Goal: Task Accomplishment & Management: Manage account settings

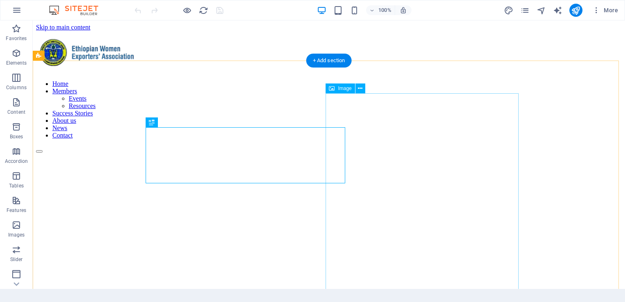
scroll to position [899, 0]
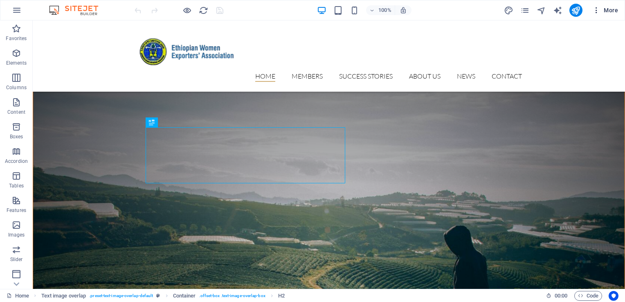
click at [609, 6] on button "More" at bounding box center [605, 10] width 32 height 13
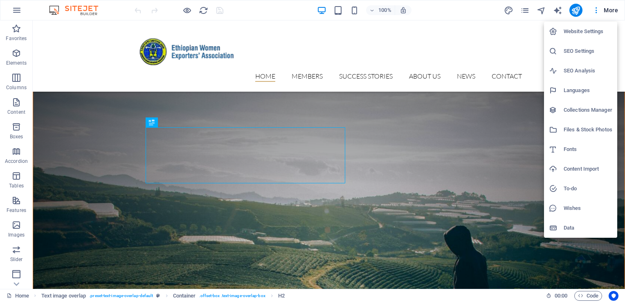
click at [566, 31] on h6 "Website Settings" at bounding box center [588, 32] width 49 height 10
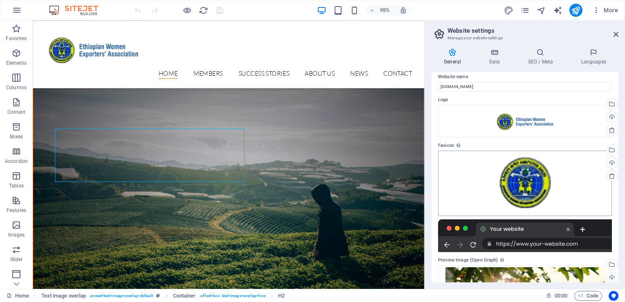
scroll to position [0, 0]
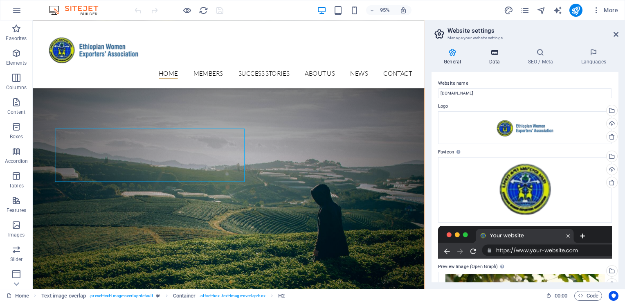
click at [491, 60] on h4 "Data" at bounding box center [496, 56] width 39 height 17
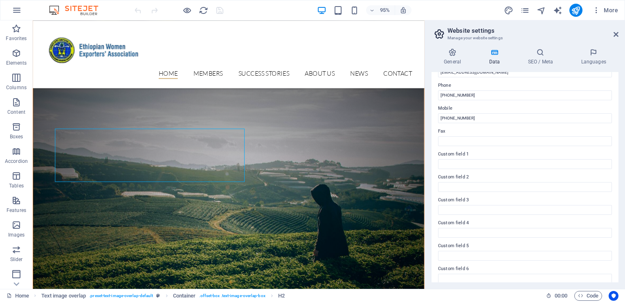
scroll to position [182, 0]
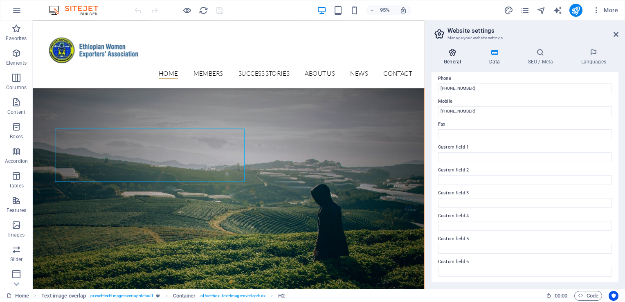
click at [457, 62] on h4 "General" at bounding box center [454, 56] width 45 height 17
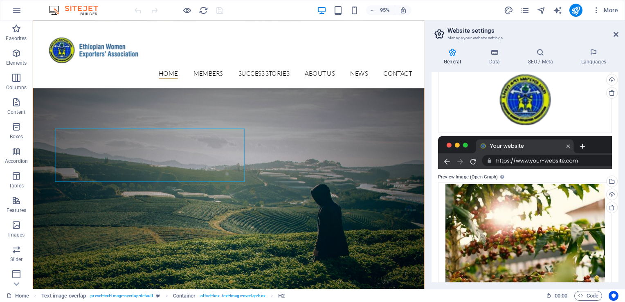
scroll to position [106, 0]
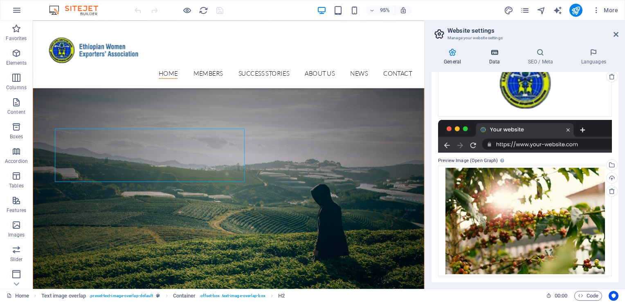
click at [496, 63] on h4 "Data" at bounding box center [496, 56] width 39 height 17
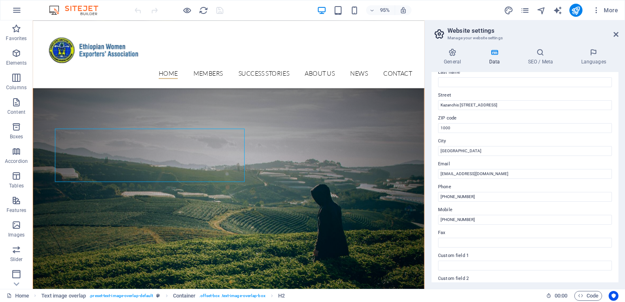
scroll to position [0, 0]
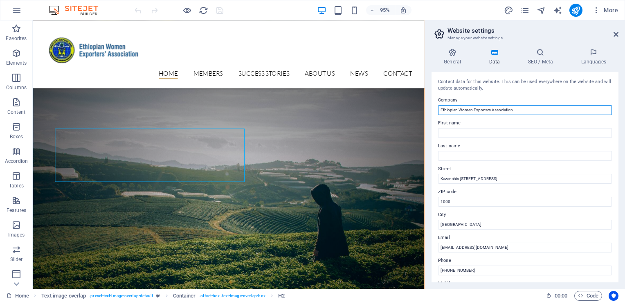
click at [471, 109] on input "Ethiopian Women Exporters Association" at bounding box center [525, 110] width 174 height 10
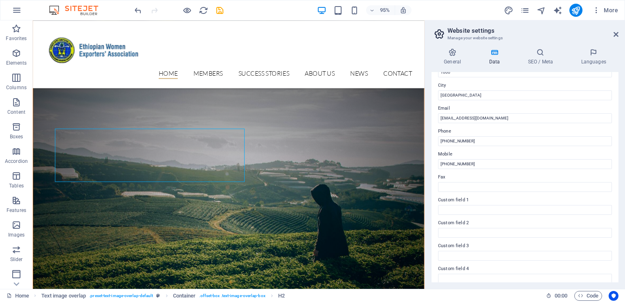
scroll to position [182, 0]
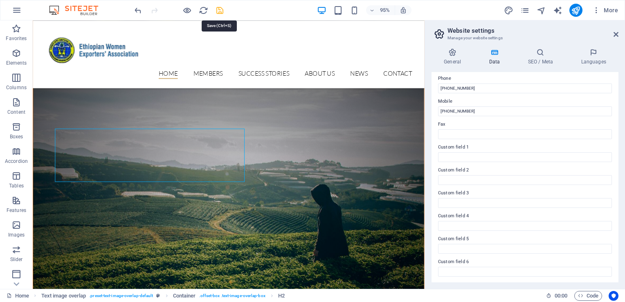
type input "[DEMOGRAPHIC_DATA] Women's Exporters Association"
click at [218, 12] on icon "save" at bounding box center [219, 10] width 9 height 9
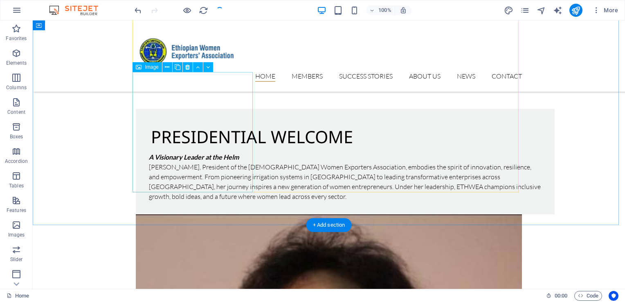
scroll to position [1888, 0]
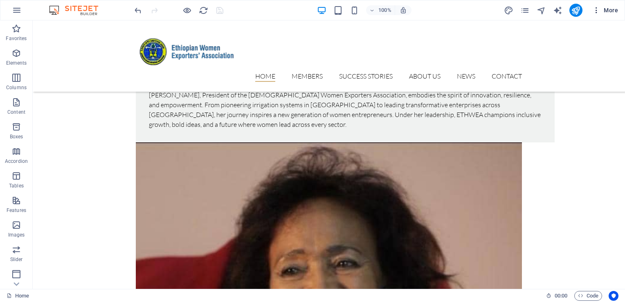
click at [603, 10] on span "More" at bounding box center [605, 10] width 26 height 8
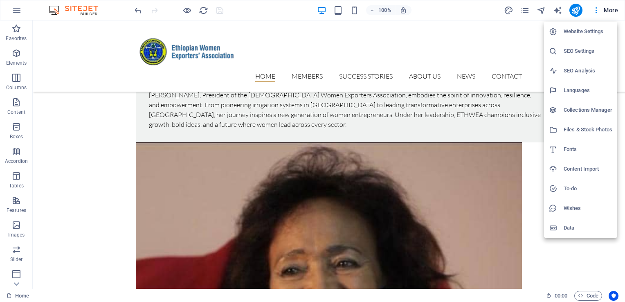
click at [561, 229] on div at bounding box center [556, 228] width 15 height 8
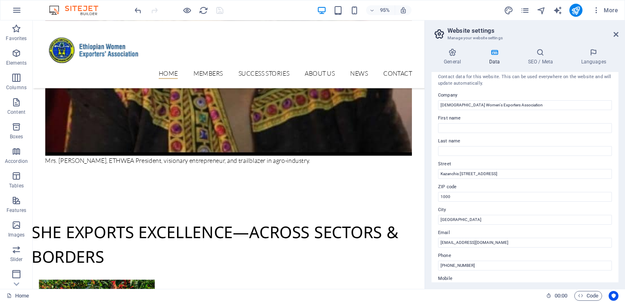
scroll to position [0, 0]
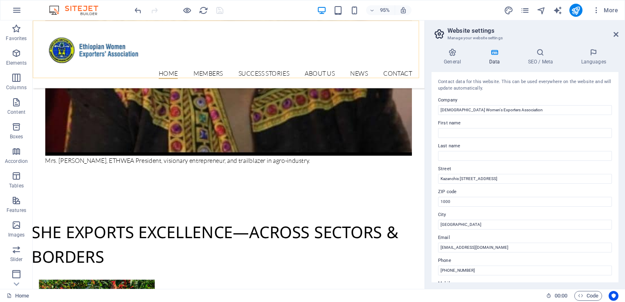
click at [102, 27] on div "Home Members Events Resources Success Stories About us News Contact" at bounding box center [239, 55] width 412 height 71
click at [615, 34] on icon at bounding box center [616, 34] width 5 height 7
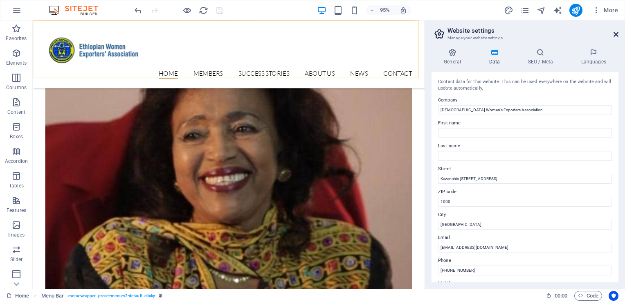
scroll to position [1888, 0]
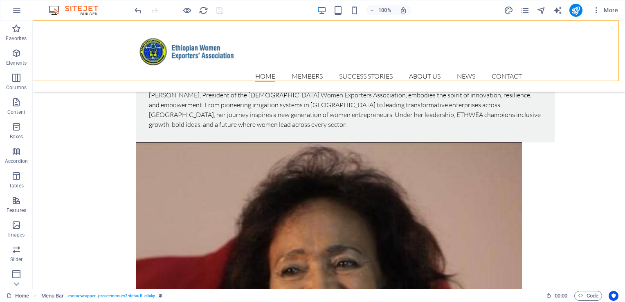
click at [531, 7] on div "More" at bounding box center [562, 10] width 117 height 13
click at [527, 9] on icon "pages" at bounding box center [524, 10] width 9 height 9
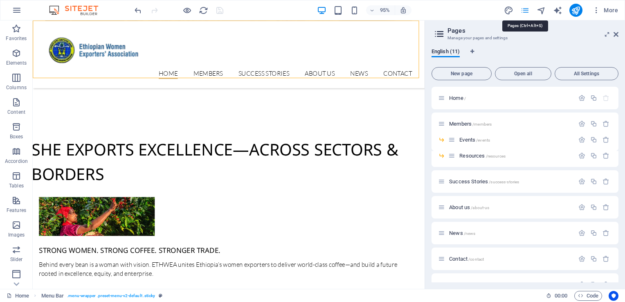
scroll to position [1801, 0]
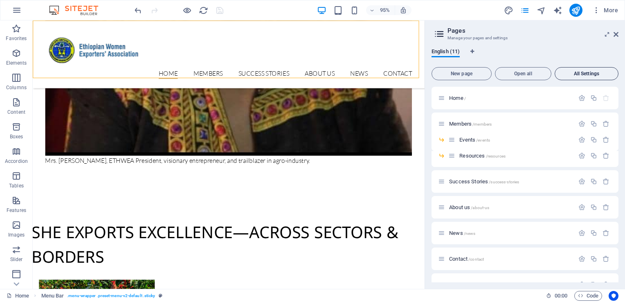
click at [577, 72] on span "All Settings" at bounding box center [586, 73] width 56 height 5
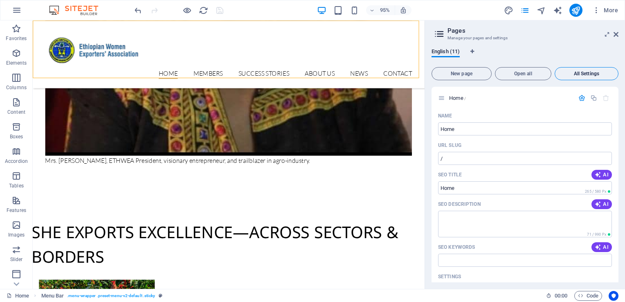
scroll to position [3155, 0]
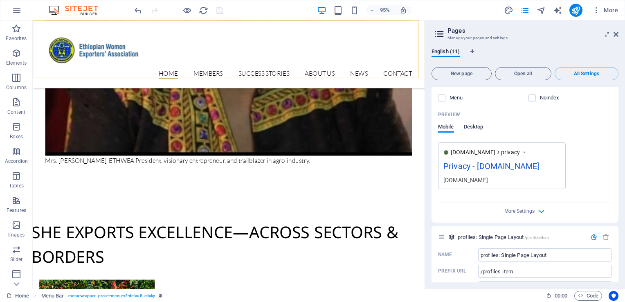
click at [475, 122] on span "Desktop" at bounding box center [474, 127] width 20 height 11
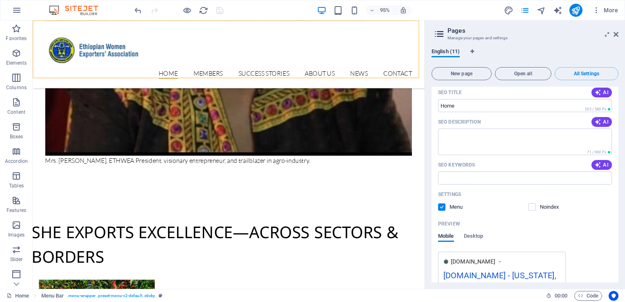
scroll to position [0, 0]
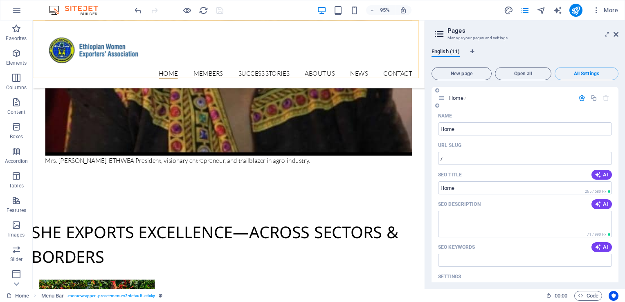
click at [580, 98] on icon "button" at bounding box center [581, 97] width 7 height 7
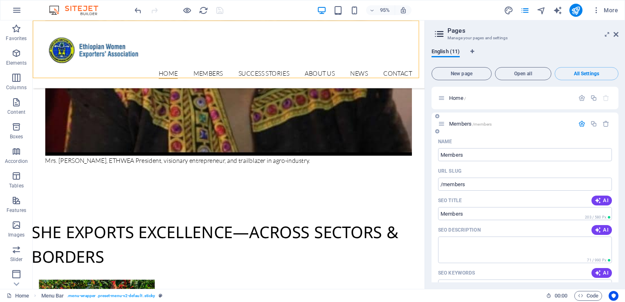
click at [580, 123] on icon "button" at bounding box center [581, 123] width 7 height 7
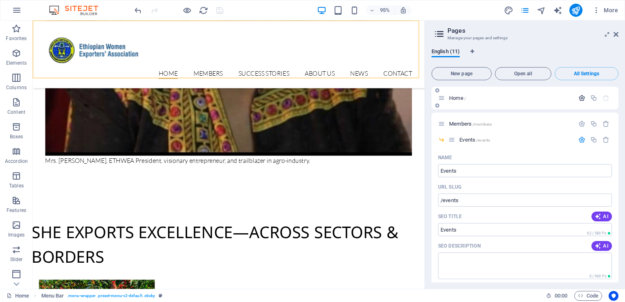
click at [580, 99] on icon "button" at bounding box center [581, 97] width 7 height 7
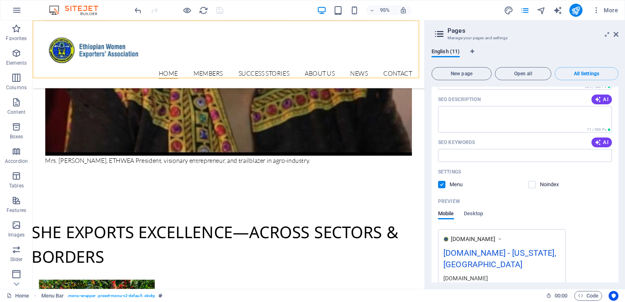
scroll to position [129, 0]
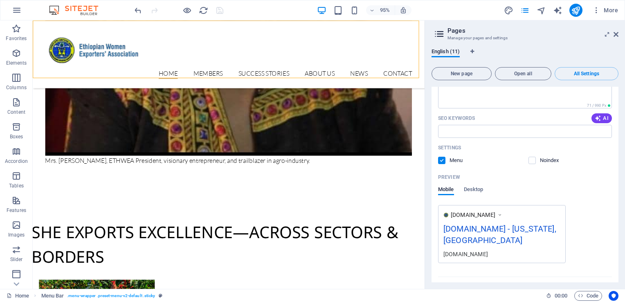
click at [530, 231] on div "[DOMAIN_NAME] - [US_STATE], [GEOGRAPHIC_DATA]" at bounding box center [501, 236] width 117 height 27
click at [475, 191] on span "Desktop" at bounding box center [474, 189] width 20 height 11
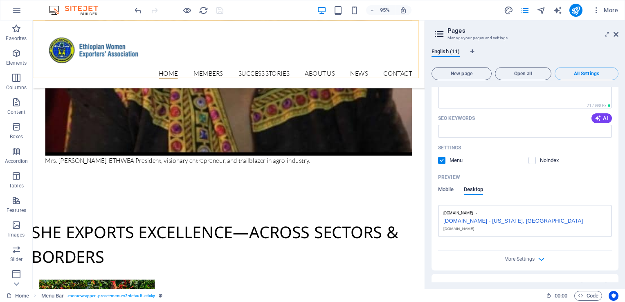
click at [482, 219] on div "[DOMAIN_NAME] - [US_STATE], [GEOGRAPHIC_DATA]" at bounding box center [524, 220] width 163 height 9
click at [455, 222] on div "[DOMAIN_NAME] - [US_STATE], [GEOGRAPHIC_DATA]" at bounding box center [524, 220] width 163 height 9
click at [450, 190] on span "Mobile" at bounding box center [446, 189] width 16 height 11
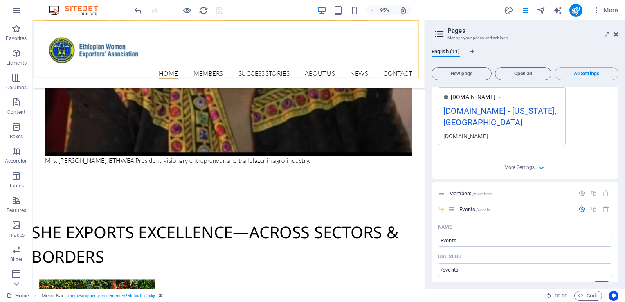
scroll to position [247, 0]
click at [539, 162] on icon "button" at bounding box center [541, 166] width 9 height 9
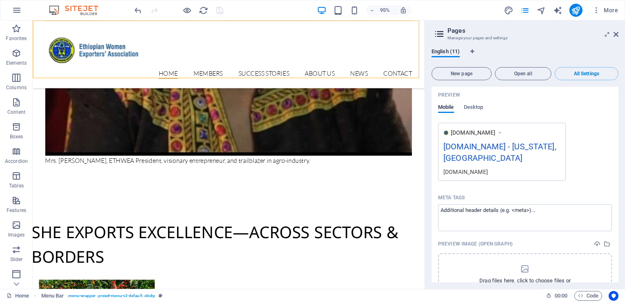
scroll to position [206, 0]
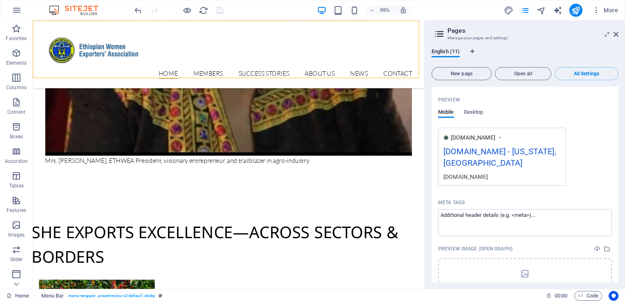
click at [464, 172] on div "[DOMAIN_NAME]" at bounding box center [501, 176] width 117 height 9
click at [491, 147] on div "[DOMAIN_NAME] - [US_STATE], [GEOGRAPHIC_DATA]" at bounding box center [501, 158] width 117 height 27
click at [503, 136] on icon at bounding box center [500, 137] width 6 height 8
click at [503, 137] on icon at bounding box center [500, 137] width 6 height 8
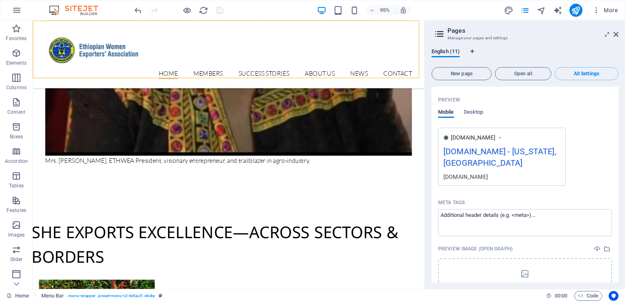
click at [503, 137] on icon at bounding box center [500, 137] width 6 height 8
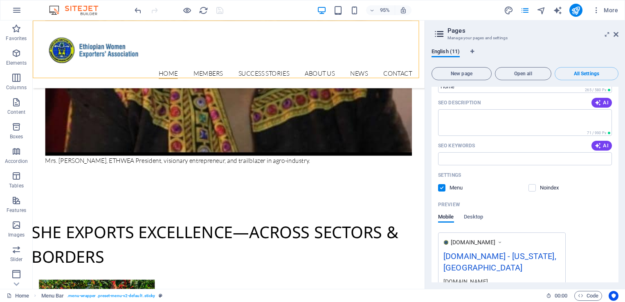
scroll to position [103, 0]
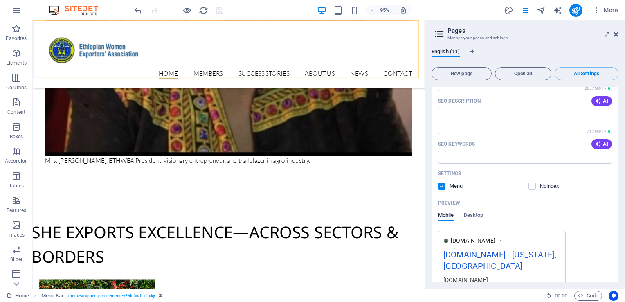
click at [456, 257] on div "[DOMAIN_NAME] - [US_STATE], [GEOGRAPHIC_DATA]" at bounding box center [501, 261] width 117 height 27
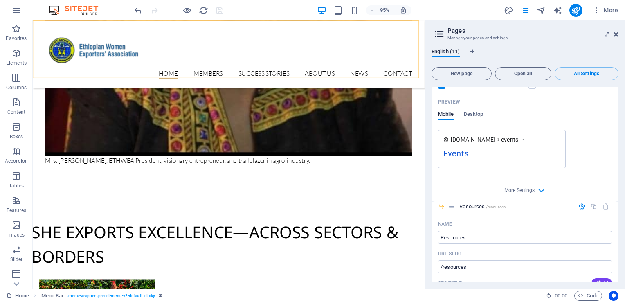
scroll to position [682, 0]
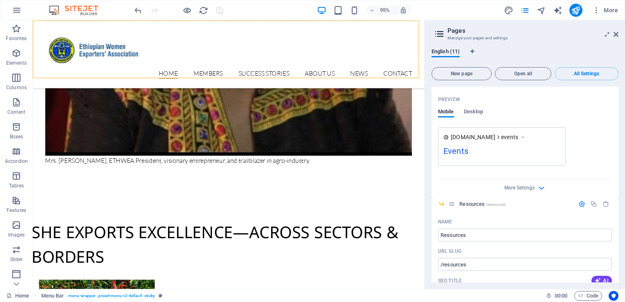
click at [459, 145] on div "Events" at bounding box center [501, 153] width 117 height 16
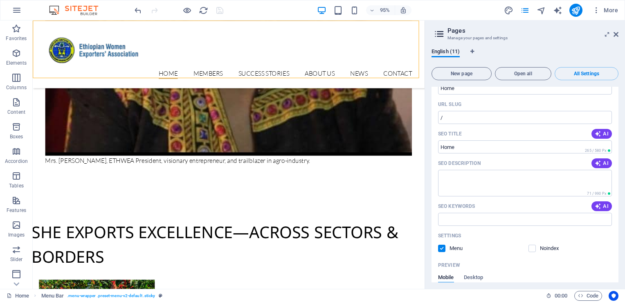
scroll to position [0, 0]
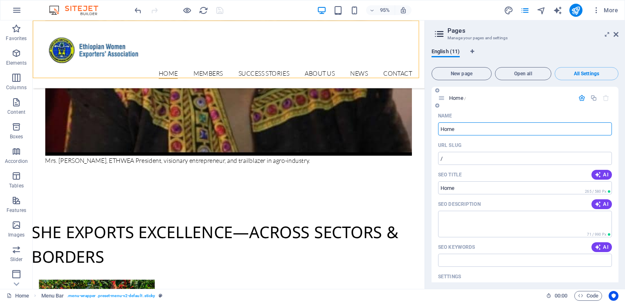
click at [479, 125] on input "Home" at bounding box center [525, 128] width 174 height 13
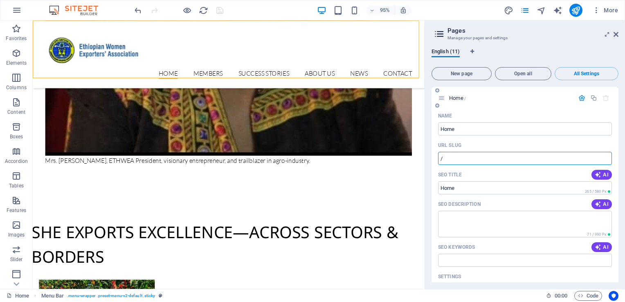
click at [476, 154] on input "/" at bounding box center [525, 158] width 174 height 13
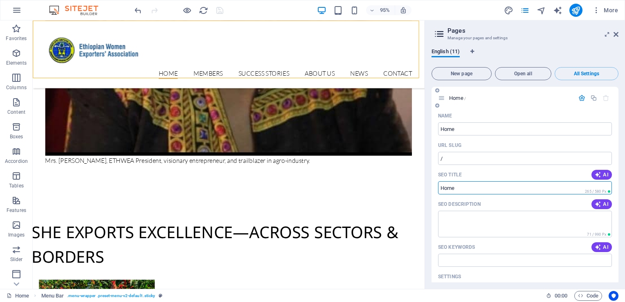
click at [444, 191] on input "SEO Title" at bounding box center [525, 187] width 174 height 13
click at [466, 186] on input "SEO Title" at bounding box center [525, 187] width 174 height 13
click at [447, 221] on textarea "SEO Description" at bounding box center [525, 224] width 174 height 27
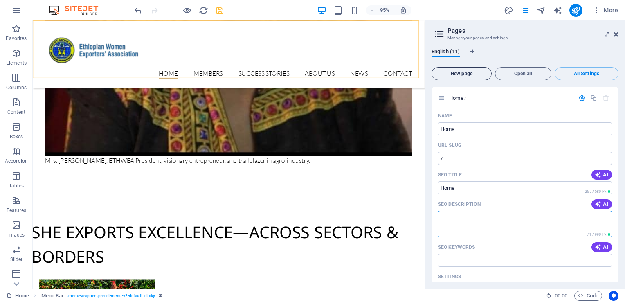
click at [473, 77] on button "New page" at bounding box center [462, 73] width 60 height 13
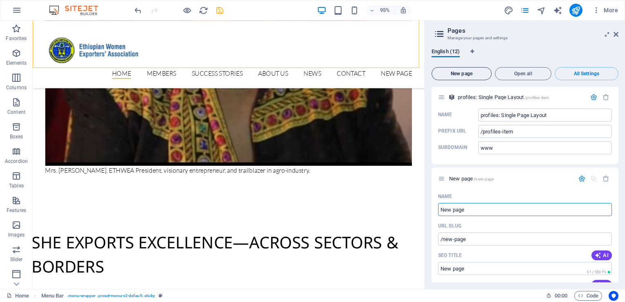
scroll to position [1812, 0]
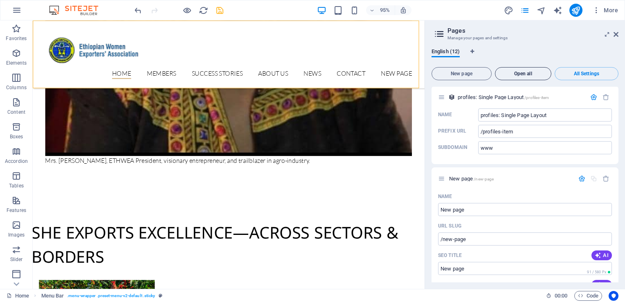
click at [500, 75] on span "Open all" at bounding box center [523, 73] width 49 height 5
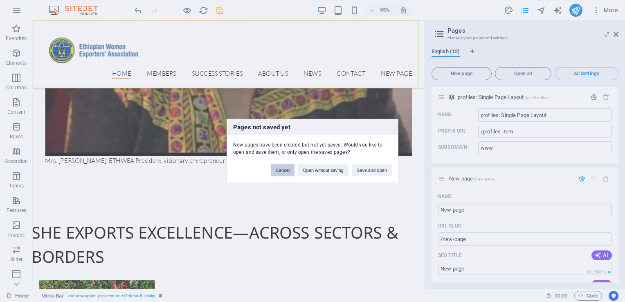
click at [282, 171] on button "Cancel" at bounding box center [283, 170] width 24 height 12
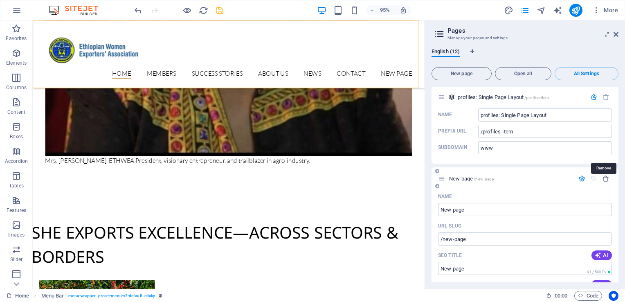
click at [603, 175] on icon "button" at bounding box center [606, 178] width 7 height 7
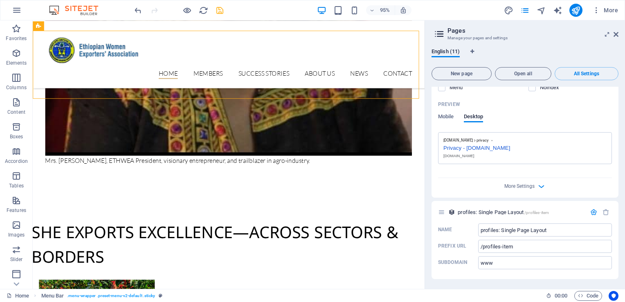
scroll to position [2953, 0]
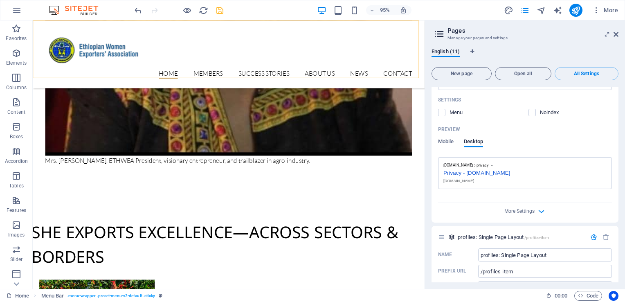
click at [512, 178] on div "[DOMAIN_NAME]" at bounding box center [524, 181] width 163 height 6
click at [452, 178] on div "[DOMAIN_NAME]" at bounding box center [524, 181] width 163 height 6
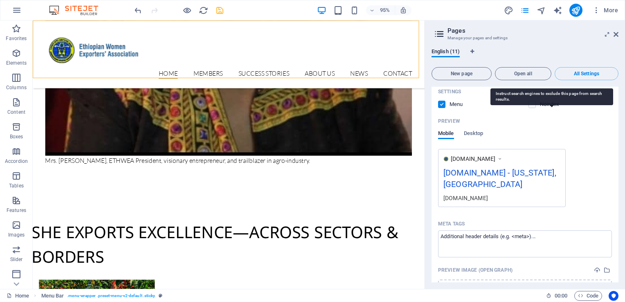
scroll to position [0, 0]
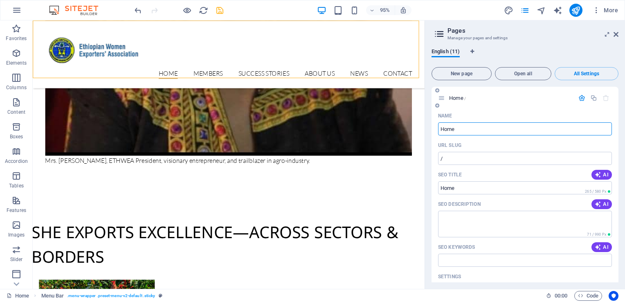
click at [524, 132] on input "Home" at bounding box center [525, 128] width 174 height 13
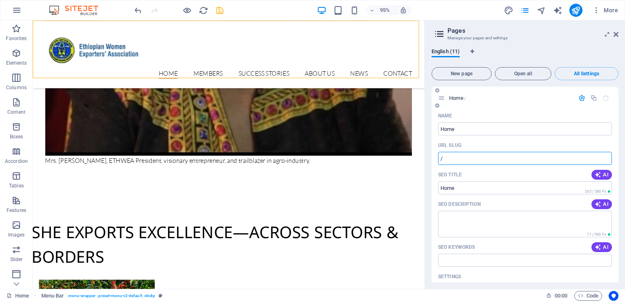
click at [517, 152] on input "/" at bounding box center [525, 158] width 174 height 13
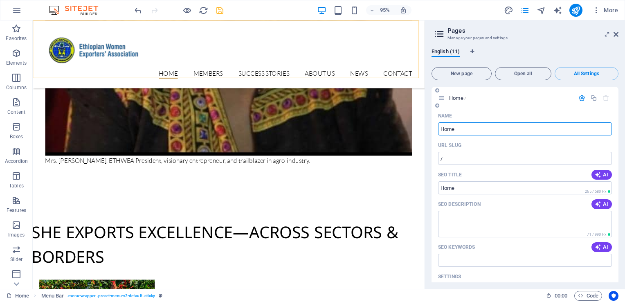
click at [511, 128] on input "Home" at bounding box center [525, 128] width 174 height 13
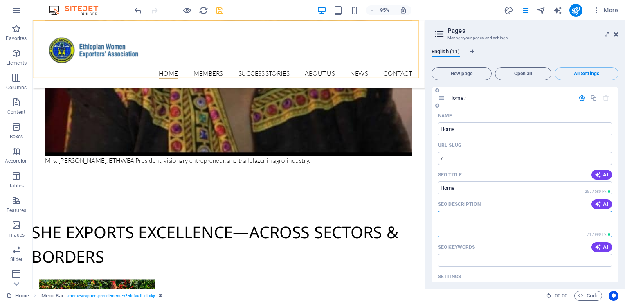
click at [483, 218] on textarea "SEO Description" at bounding box center [525, 224] width 174 height 27
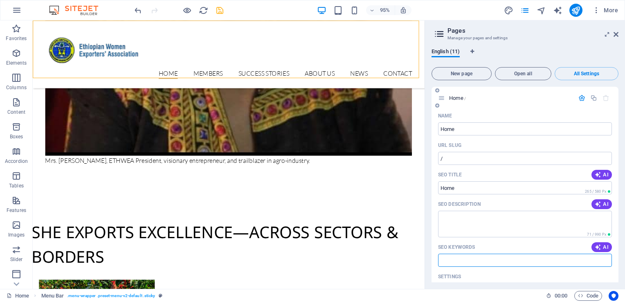
click at [475, 263] on input "SEO Keywords" at bounding box center [525, 260] width 174 height 13
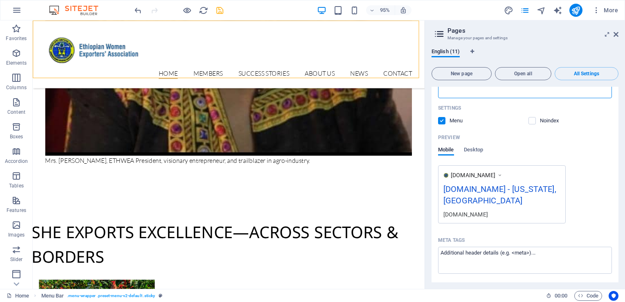
scroll to position [167, 0]
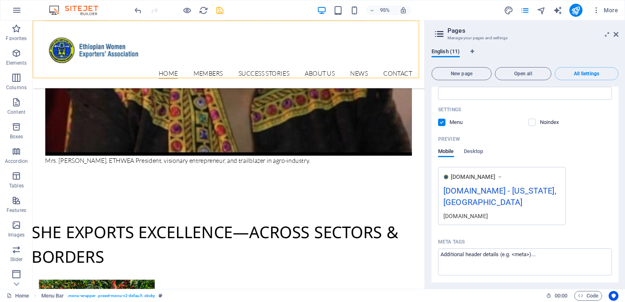
click at [470, 211] on div "[DOMAIN_NAME]" at bounding box center [501, 215] width 117 height 9
click at [497, 191] on div "[DOMAIN_NAME] - [US_STATE], [GEOGRAPHIC_DATA]" at bounding box center [501, 197] width 117 height 27
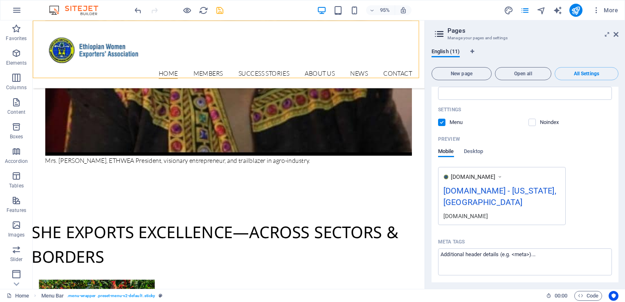
click at [500, 175] on div "[DOMAIN_NAME]" at bounding box center [477, 177] width 52 height 8
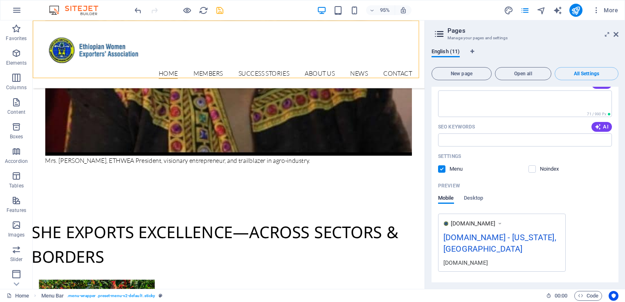
drag, startPoint x: 444, startPoint y: 237, endPoint x: 537, endPoint y: 231, distance: 93.1
click at [537, 231] on div "[DOMAIN_NAME] - [US_STATE], [GEOGRAPHIC_DATA]" at bounding box center [501, 244] width 117 height 27
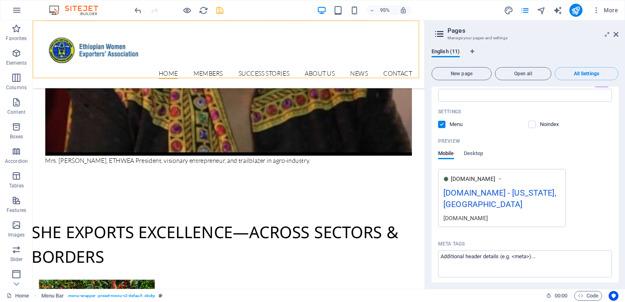
scroll to position [0, 0]
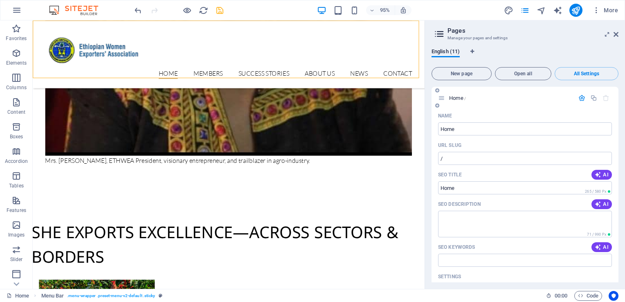
click at [473, 132] on input "Home" at bounding box center [525, 128] width 174 height 13
type input "H"
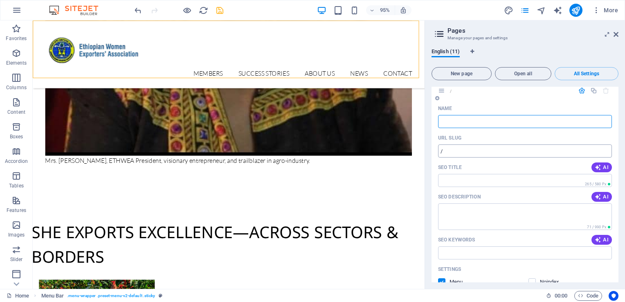
scroll to position [7, 0]
type input "Ho"
type input "/h"
type input "H"
type input "Ho"
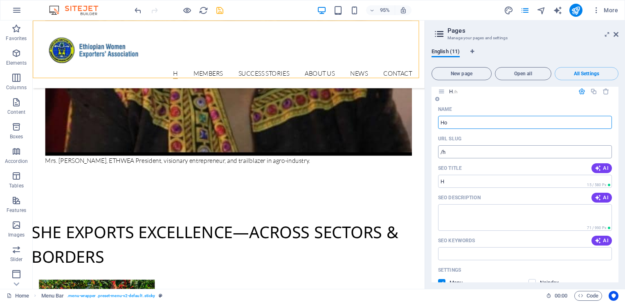
type input "/ho"
type input "Ho"
type input "Home"
type input "/home"
type input "Home"
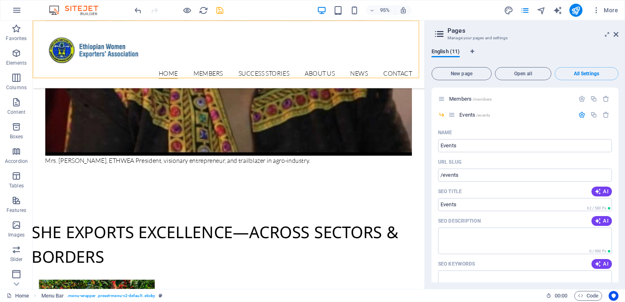
scroll to position [448, 0]
click at [217, 14] on icon "save" at bounding box center [219, 10] width 9 height 9
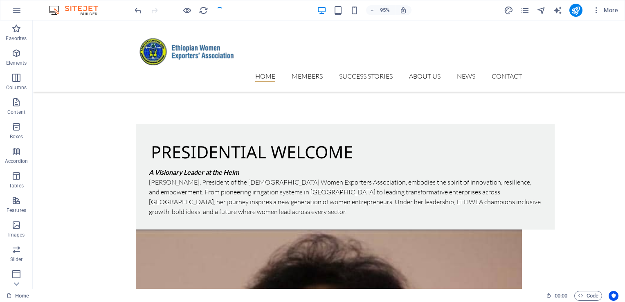
scroll to position [1888, 0]
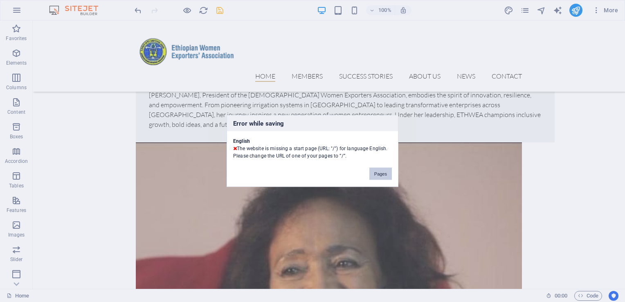
drag, startPoint x: 386, startPoint y: 178, endPoint x: 407, endPoint y: 150, distance: 34.9
click at [386, 178] on button "Pages" at bounding box center [380, 174] width 22 height 12
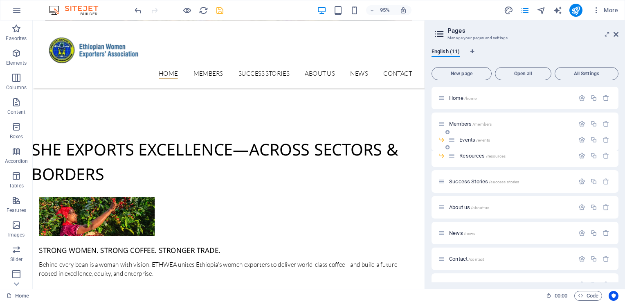
scroll to position [1801, 0]
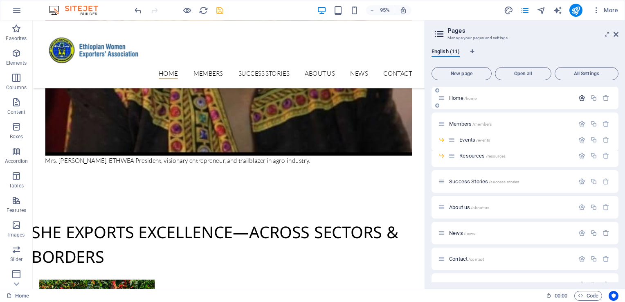
click at [580, 95] on icon "button" at bounding box center [581, 97] width 7 height 7
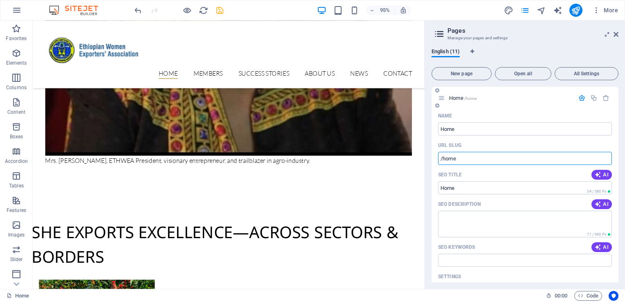
click at [467, 161] on input "/home" at bounding box center [525, 158] width 174 height 13
type input "/"
click at [478, 130] on input "Home" at bounding box center [525, 128] width 174 height 13
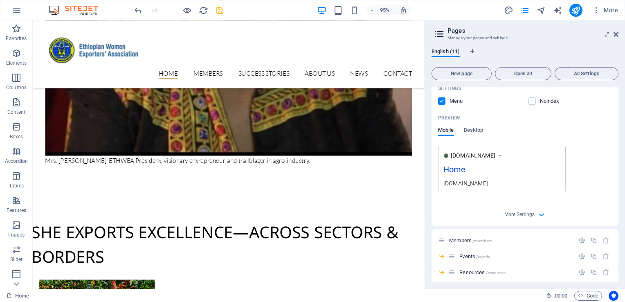
scroll to position [192, 0]
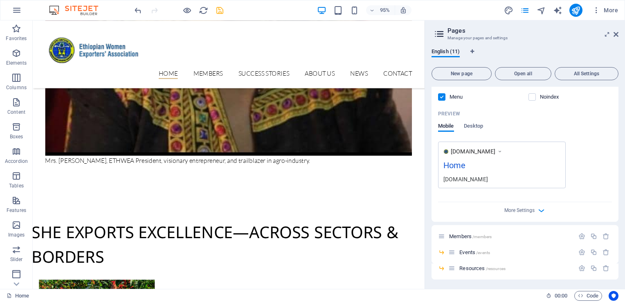
click at [217, 4] on div at bounding box center [179, 10] width 92 height 13
click at [219, 10] on icon "save" at bounding box center [219, 10] width 9 height 9
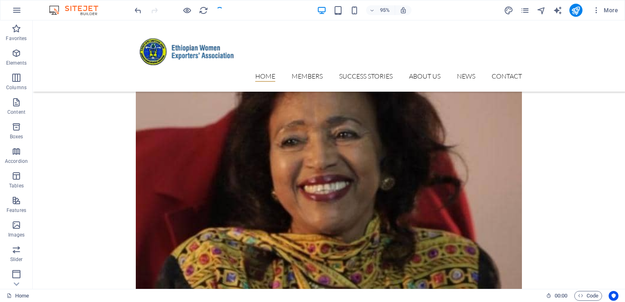
scroll to position [1888, 0]
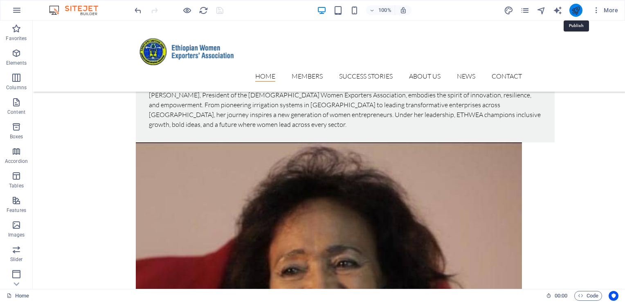
click at [575, 9] on icon "publish" at bounding box center [575, 10] width 9 height 9
